Goal: Find contact information: Find contact information

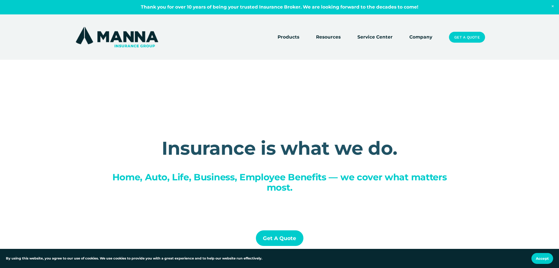
click at [50, 157] on div "Insurance is what we do. Home, Auto, Life, Business, Employee Benefits — we cov…" at bounding box center [279, 198] width 559 height 165
click at [95, 123] on div "Insurance is what we do. Home, Auto, Life, Business, Employee Benefits — we cov…" at bounding box center [279, 198] width 559 height 165
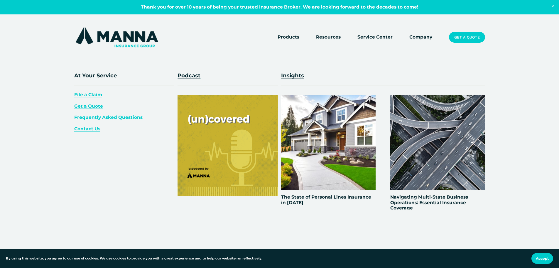
click at [84, 130] on span "Contact Us" at bounding box center [87, 129] width 26 height 6
